Goal: Entertainment & Leisure: Browse casually

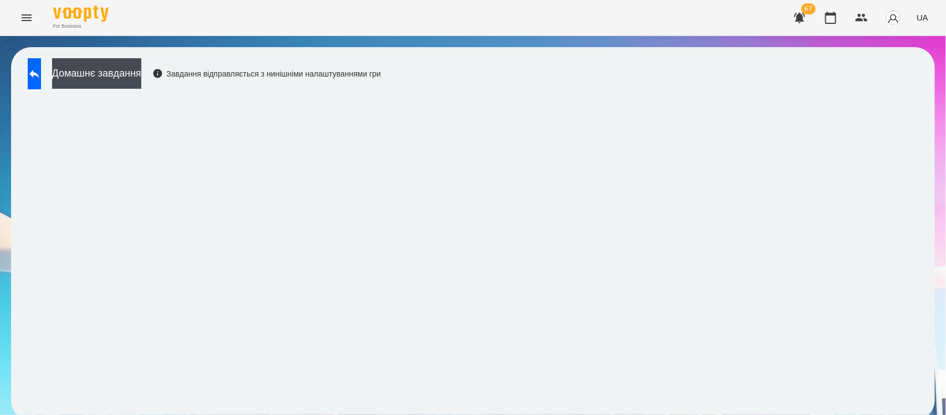
scroll to position [6, 0]
click at [22, 22] on icon "Menu" at bounding box center [26, 17] width 13 height 13
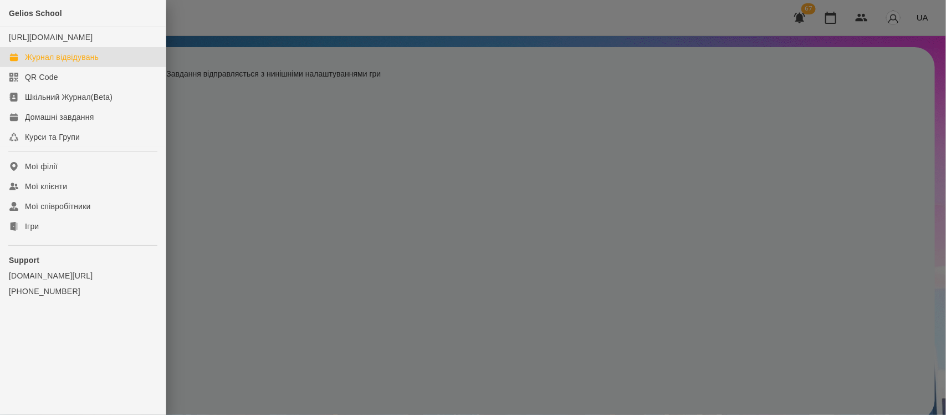
click at [46, 63] on div "Журнал відвідувань" at bounding box center [62, 57] width 74 height 11
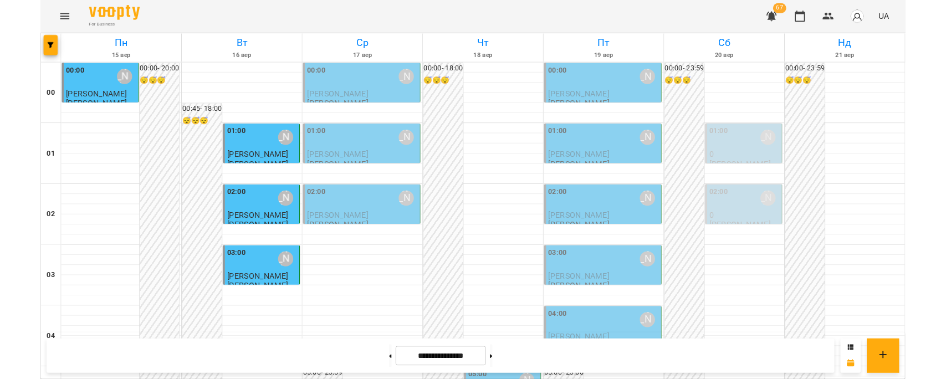
scroll to position [1300, 0]
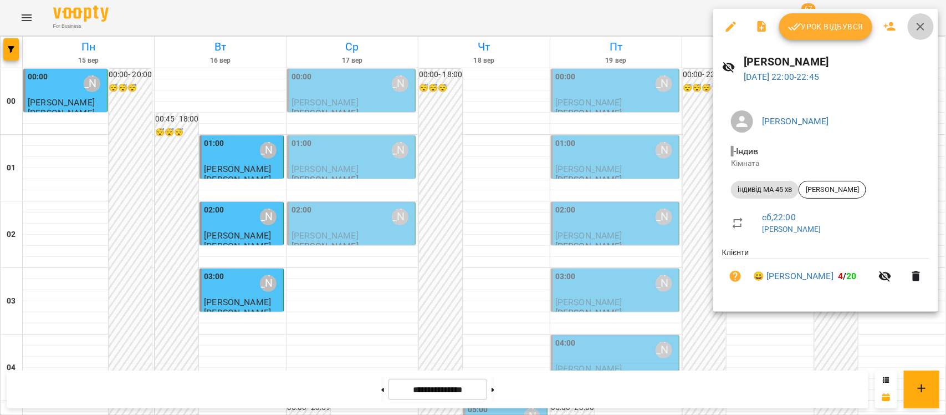
click at [914, 25] on icon "button" at bounding box center [920, 26] width 13 height 13
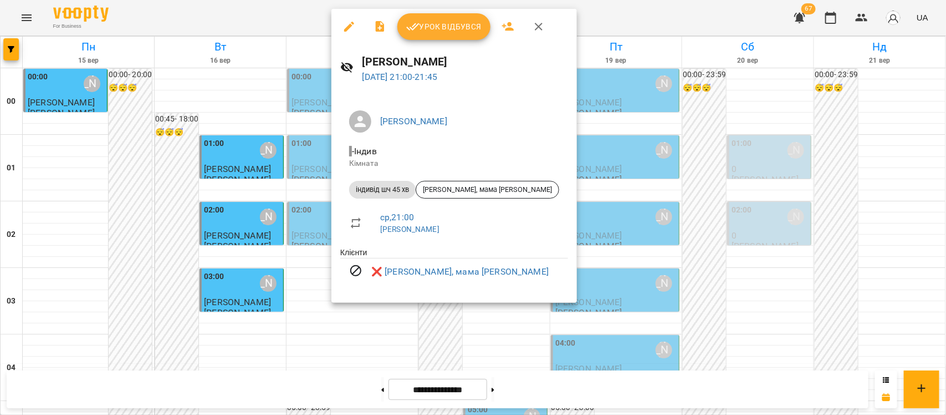
click at [624, 264] on div at bounding box center [473, 207] width 946 height 415
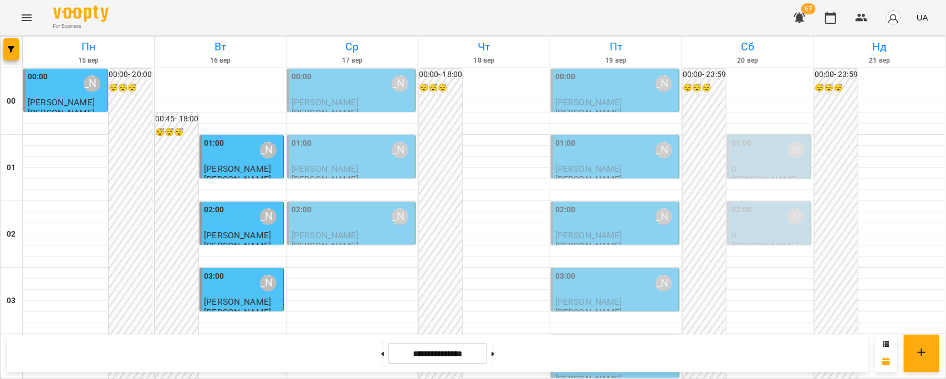
click at [23, 16] on icon "Menu" at bounding box center [26, 17] width 13 height 13
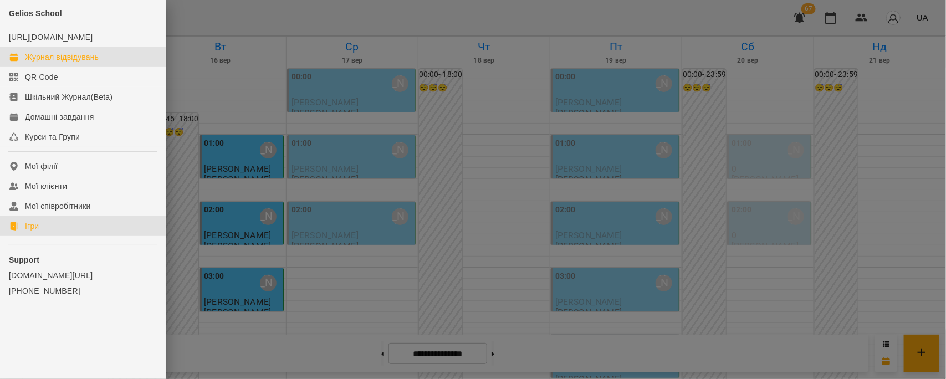
click at [23, 236] on link "Ігри" at bounding box center [83, 226] width 166 height 20
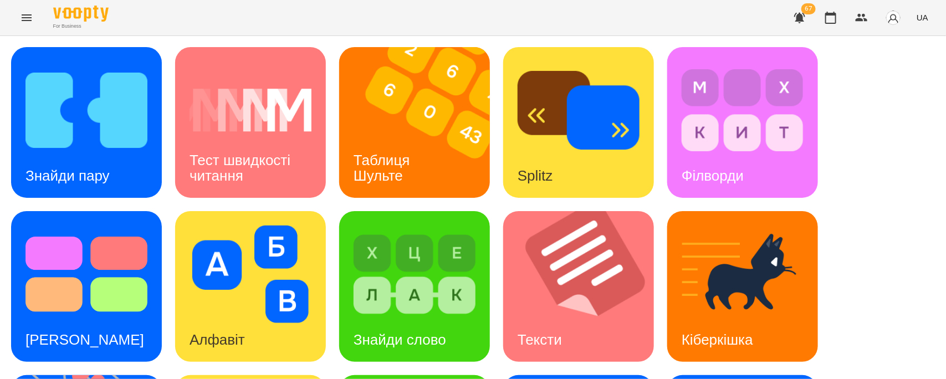
scroll to position [200, 0]
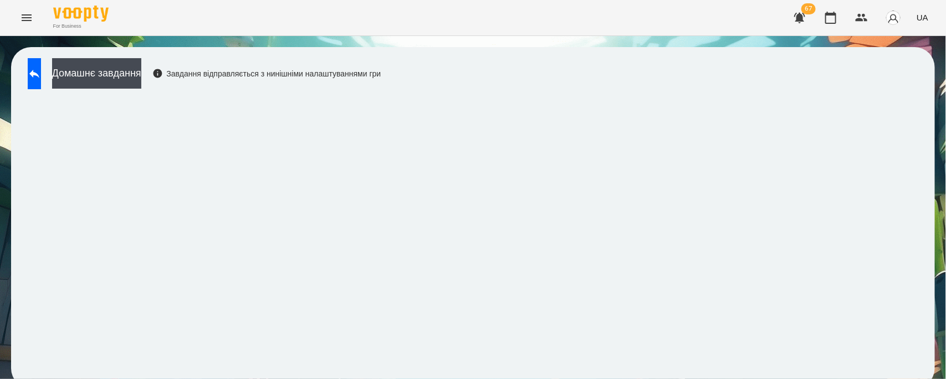
scroll to position [9, 0]
click at [41, 69] on icon at bounding box center [34, 73] width 13 height 13
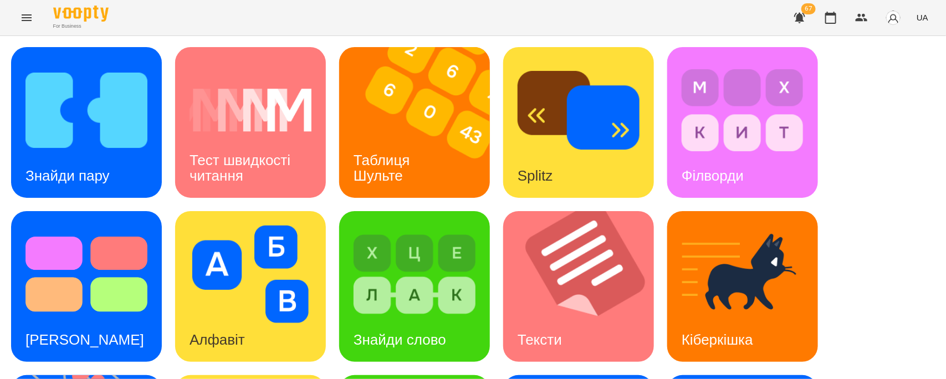
scroll to position [246, 0]
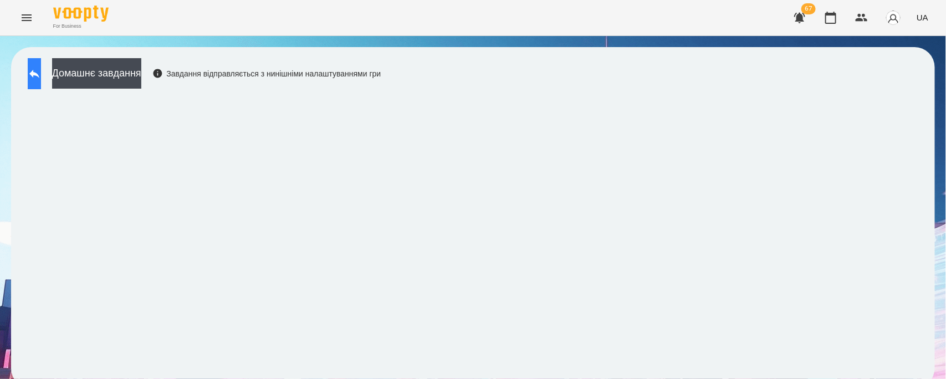
click at [41, 77] on icon at bounding box center [34, 73] width 13 height 13
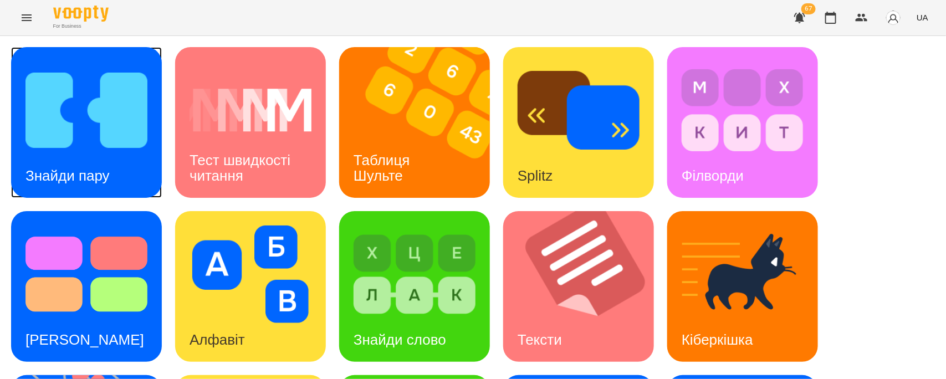
click at [97, 143] on img at bounding box center [87, 111] width 122 height 98
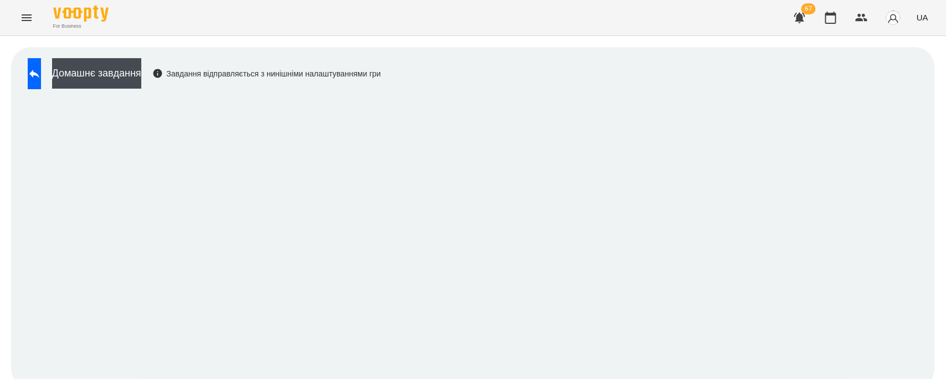
scroll to position [9, 0]
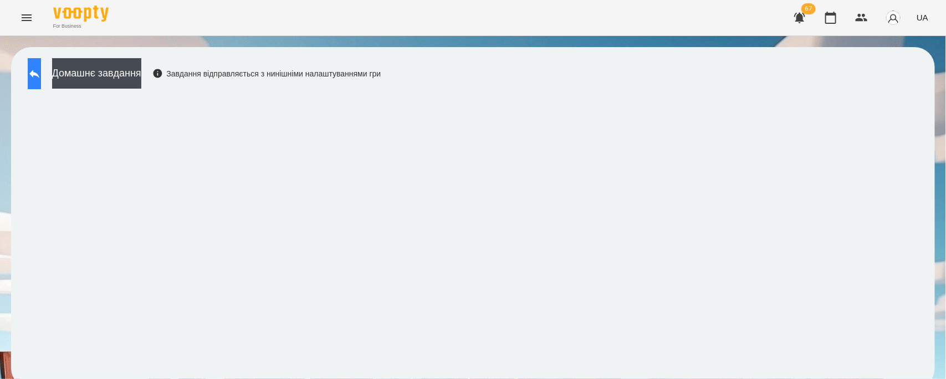
click at [41, 67] on icon at bounding box center [34, 73] width 13 height 13
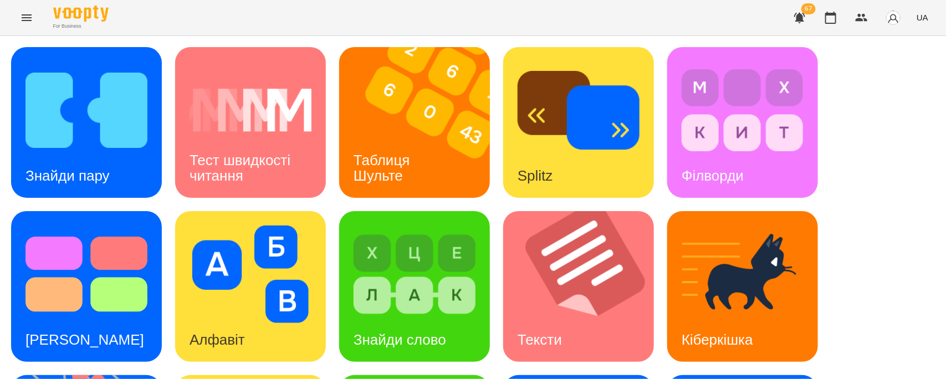
scroll to position [222, 0]
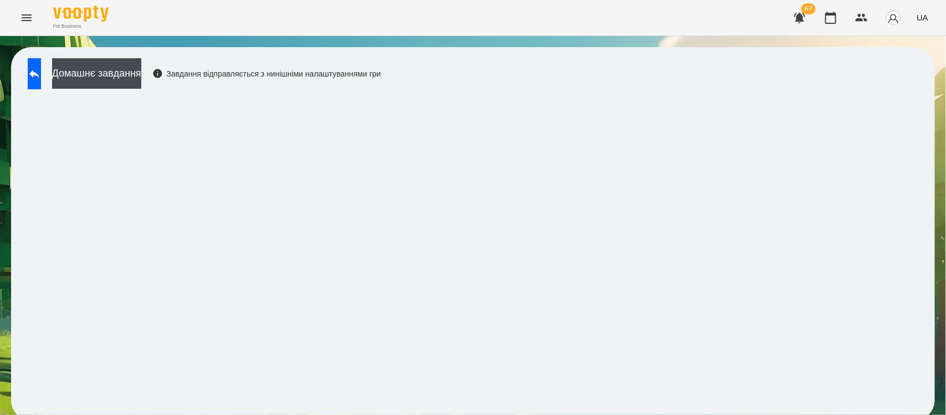
scroll to position [6, 0]
